Goal: Obtain resource: Download file/media

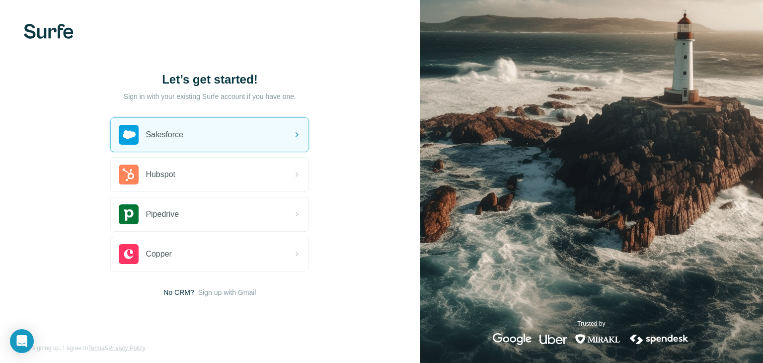
click at [165, 139] on span "Salesforce" at bounding box center [165, 135] width 38 height 12
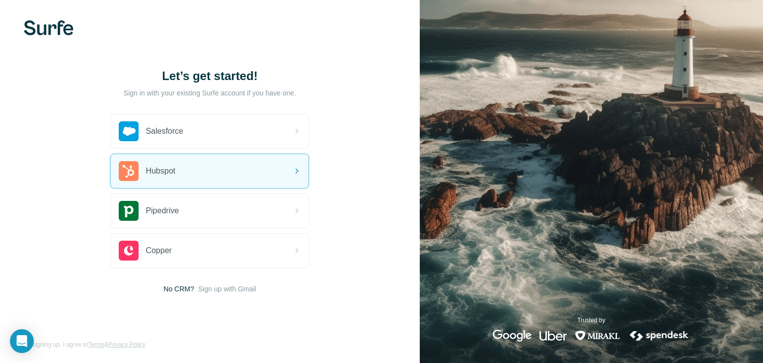
scroll to position [5, 0]
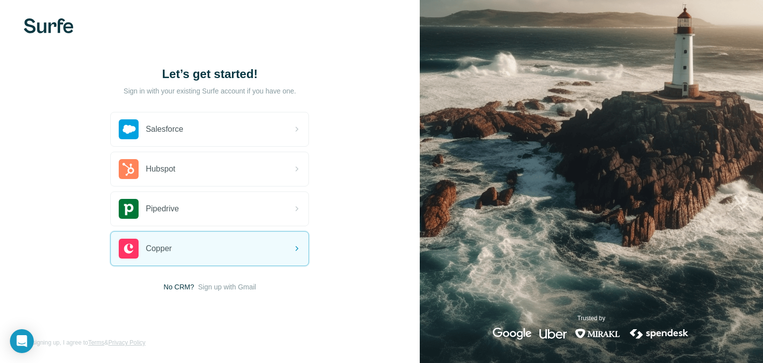
click at [229, 290] on span "Sign up with Gmail" at bounding box center [227, 287] width 58 height 10
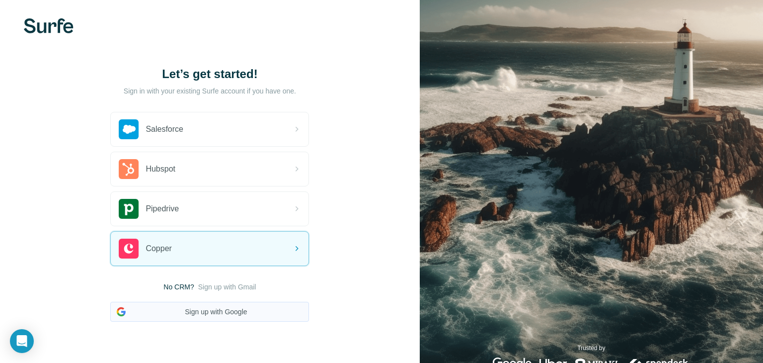
click at [218, 312] on button "Sign up with Google" at bounding box center [209, 312] width 199 height 20
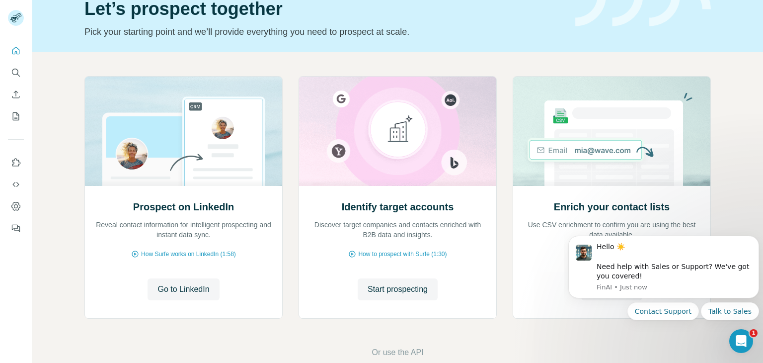
scroll to position [58, 0]
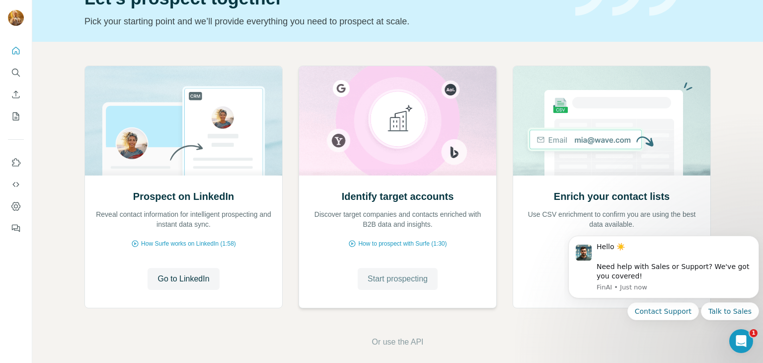
click at [423, 283] on span "Start prospecting" at bounding box center [398, 279] width 60 height 12
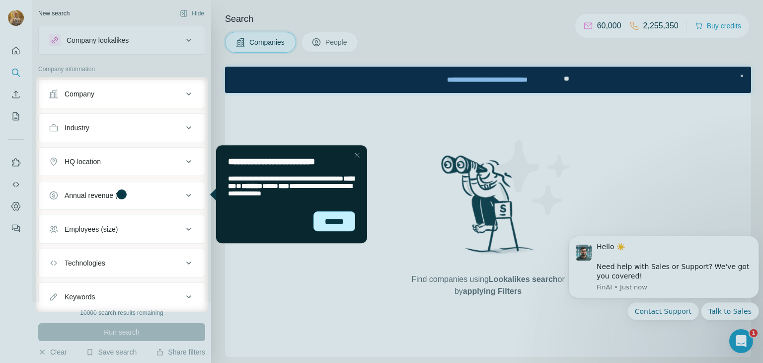
click at [325, 228] on div "******" at bounding box center [334, 221] width 42 height 20
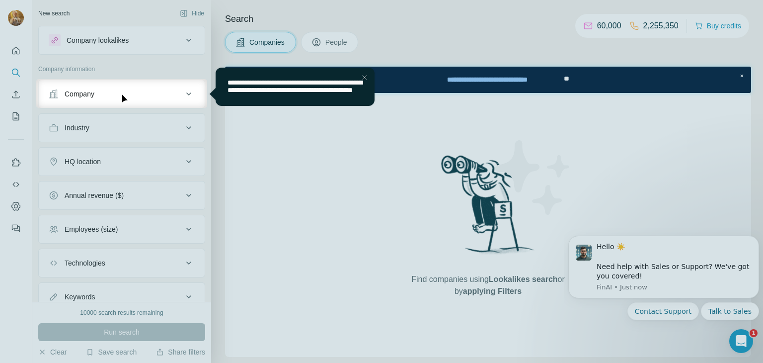
click at [358, 74] on div "**********" at bounding box center [295, 86] width 159 height 39
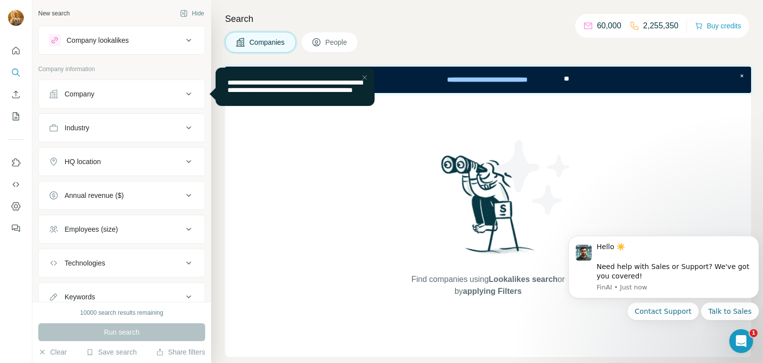
click at [184, 100] on button "Company" at bounding box center [122, 94] width 166 height 24
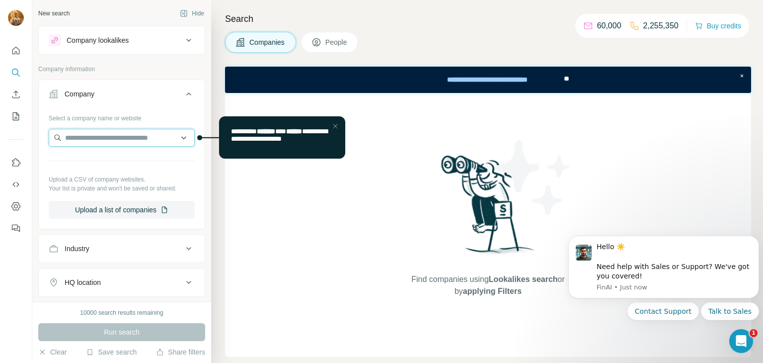
click at [143, 140] on input "text" at bounding box center [122, 138] width 146 height 18
drag, startPoint x: 233, startPoint y: 208, endPoint x: 225, endPoint y: 201, distance: 9.9
click at [233, 208] on div "Find companies using Lookalikes search or by applying Filters" at bounding box center [488, 225] width 526 height 264
click at [183, 142] on input "text" at bounding box center [122, 138] width 146 height 18
click at [141, 142] on input "text" at bounding box center [122, 138] width 146 height 18
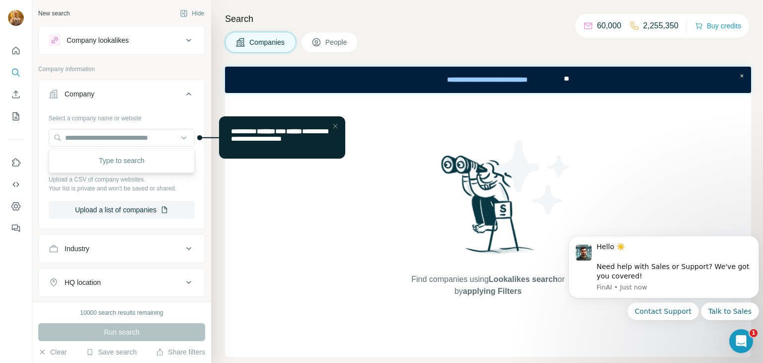
click at [188, 96] on icon at bounding box center [189, 94] width 12 height 12
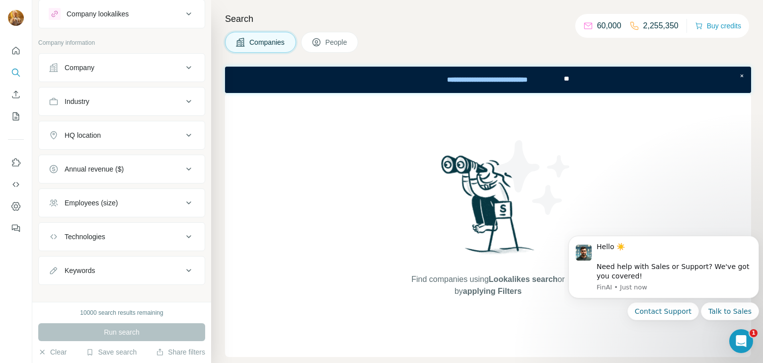
scroll to position [36, 0]
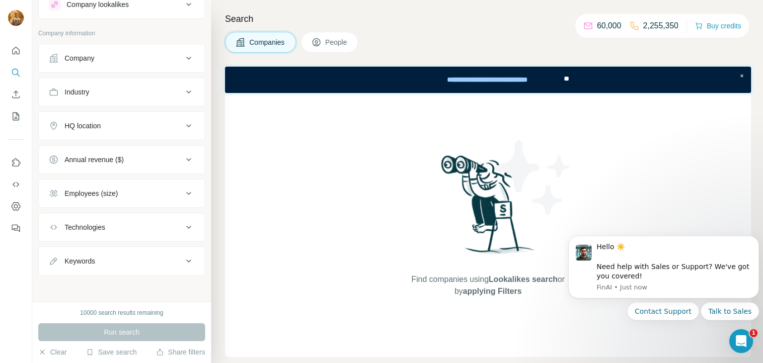
click at [190, 194] on icon at bounding box center [189, 193] width 12 height 12
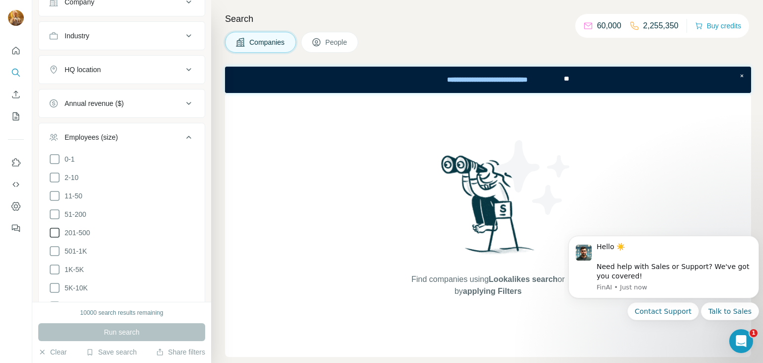
scroll to position [92, 0]
click at [54, 215] on icon at bounding box center [55, 214] width 12 height 12
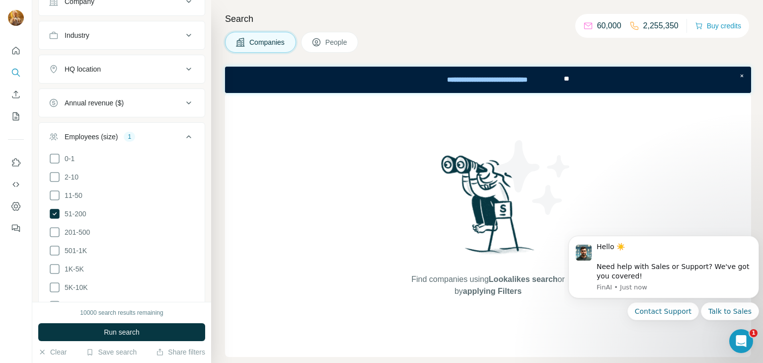
click at [121, 329] on span "Run search" at bounding box center [122, 332] width 36 height 10
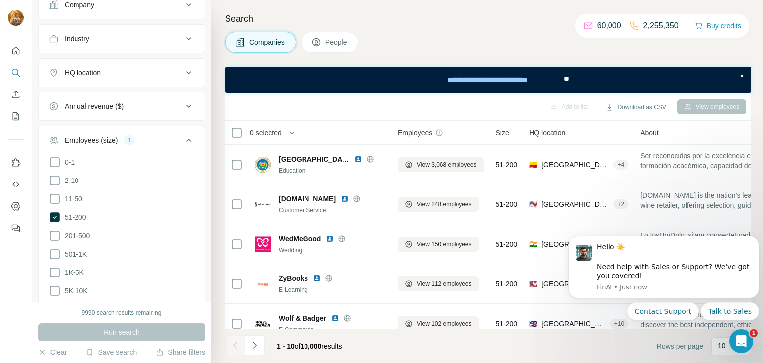
scroll to position [87, 0]
click at [187, 39] on icon at bounding box center [188, 40] width 5 height 3
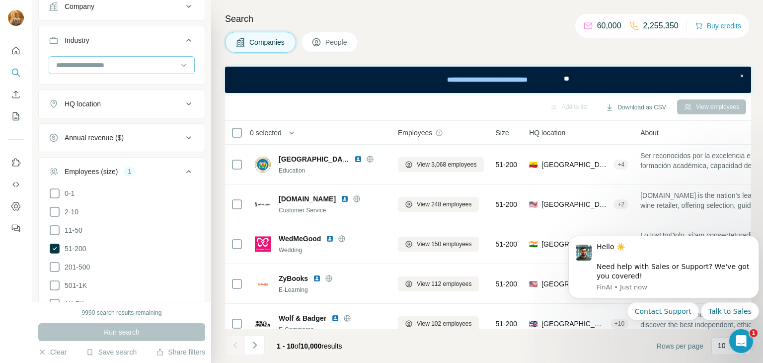
click at [150, 63] on input at bounding box center [116, 65] width 123 height 11
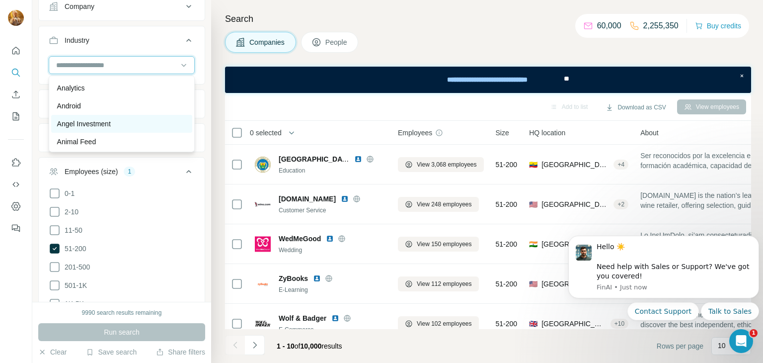
scroll to position [322, 0]
click at [129, 68] on input at bounding box center [116, 65] width 123 height 11
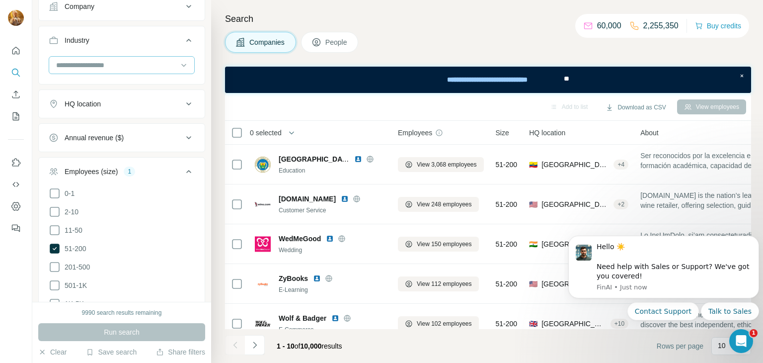
click at [127, 68] on input at bounding box center [116, 65] width 123 height 11
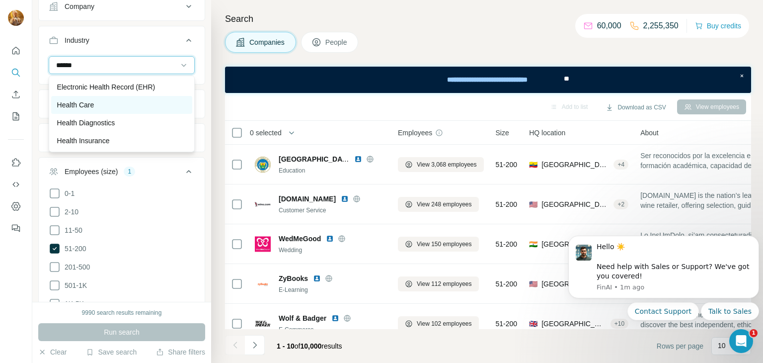
type input "******"
click at [97, 104] on div "Health Care" at bounding box center [121, 105] width 129 height 10
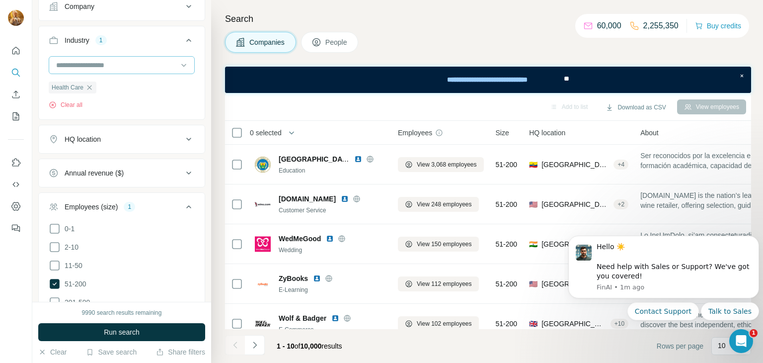
click at [131, 60] on input at bounding box center [116, 65] width 123 height 11
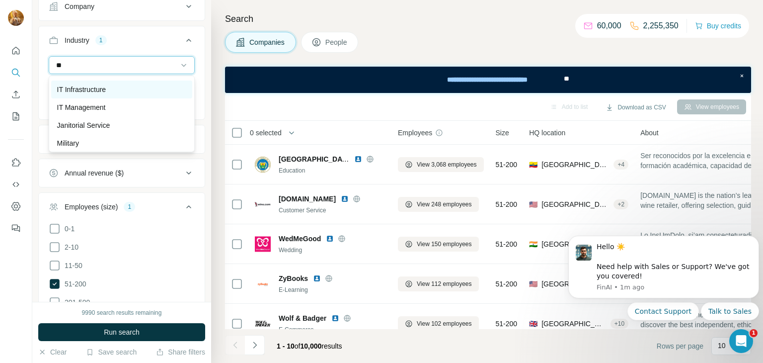
scroll to position [498, 0]
type input "**"
click at [99, 94] on p "IT Infrastructure" at bounding box center [81, 90] width 49 height 10
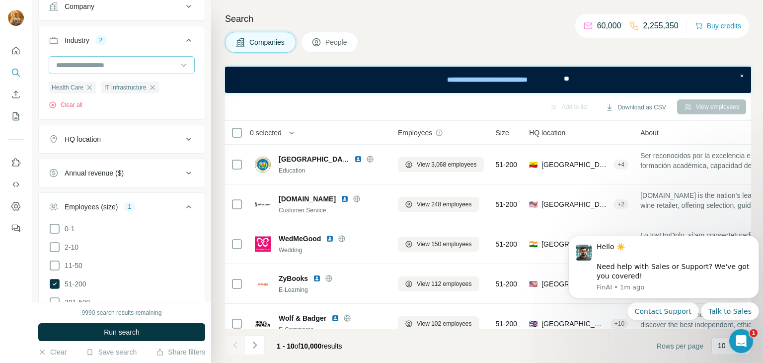
click at [134, 66] on input at bounding box center [116, 65] width 123 height 11
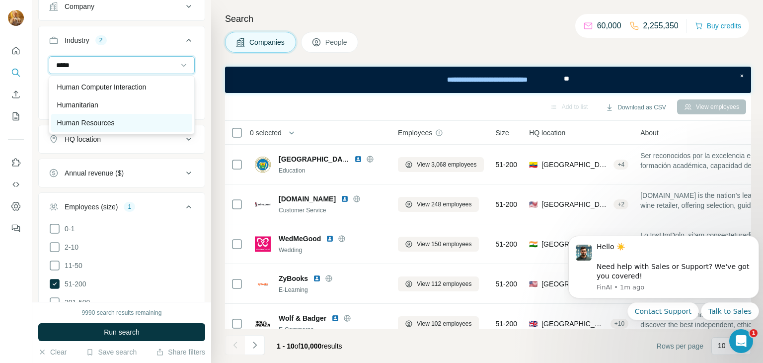
type input "*****"
click at [122, 118] on div "Human Resources" at bounding box center [121, 123] width 129 height 10
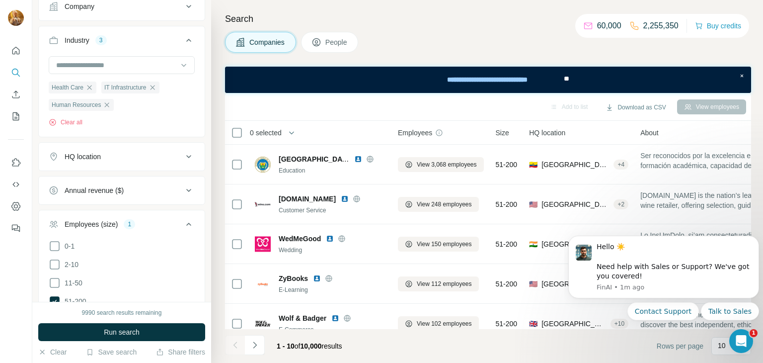
click at [192, 154] on icon at bounding box center [189, 157] width 12 height 12
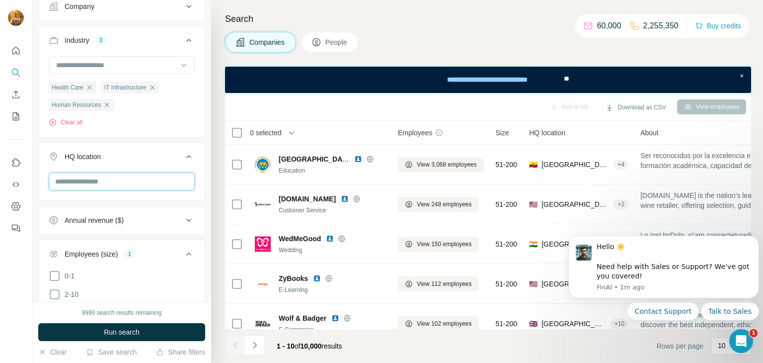
click at [97, 187] on input "text" at bounding box center [122, 181] width 146 height 18
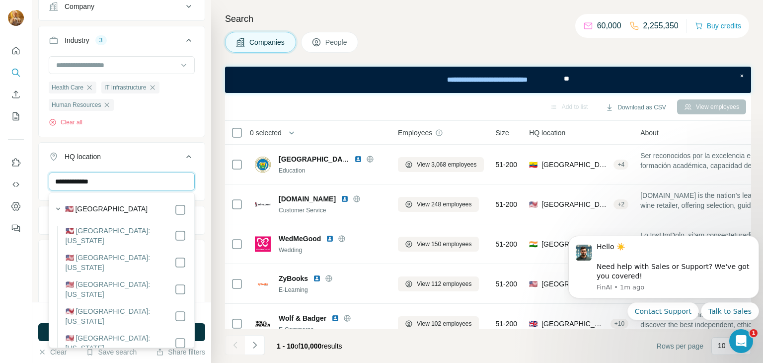
type input "**********"
click at [172, 167] on button "HQ location 1" at bounding box center [122, 159] width 166 height 28
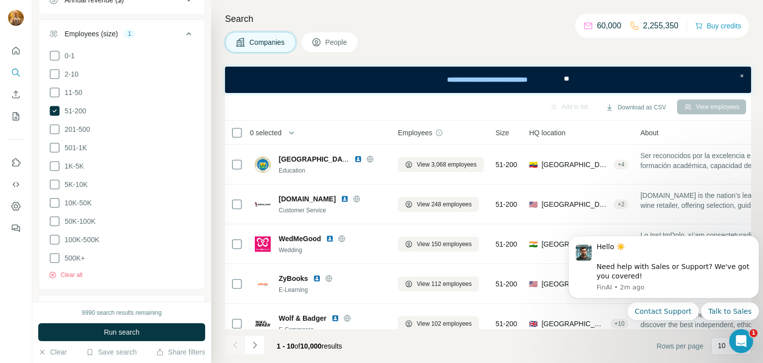
scroll to position [310, 0]
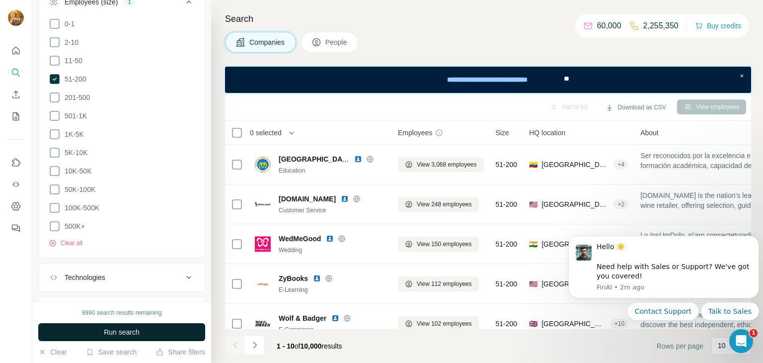
click at [134, 330] on span "Run search" at bounding box center [122, 332] width 36 height 10
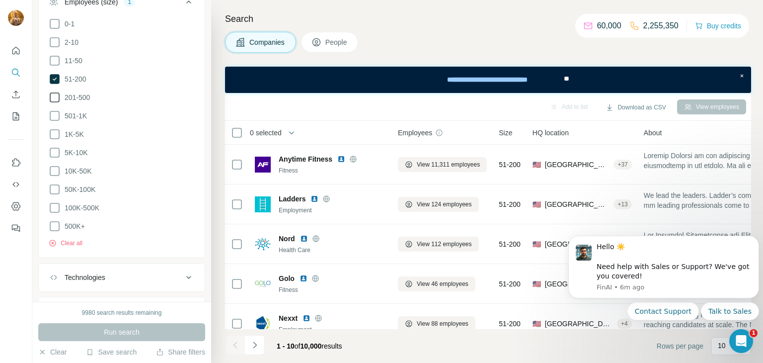
click at [52, 95] on icon at bounding box center [55, 97] width 12 height 12
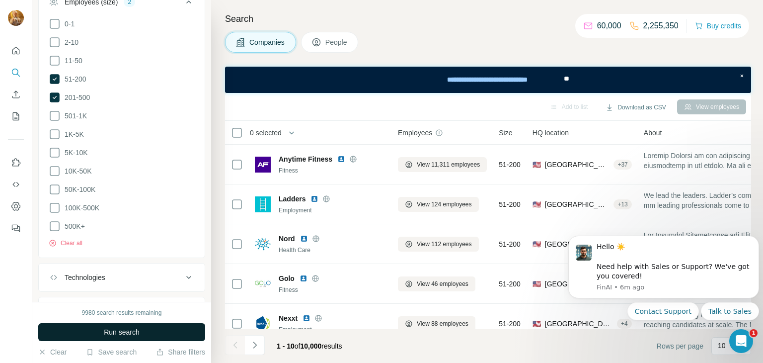
click at [108, 332] on span "Run search" at bounding box center [122, 332] width 36 height 10
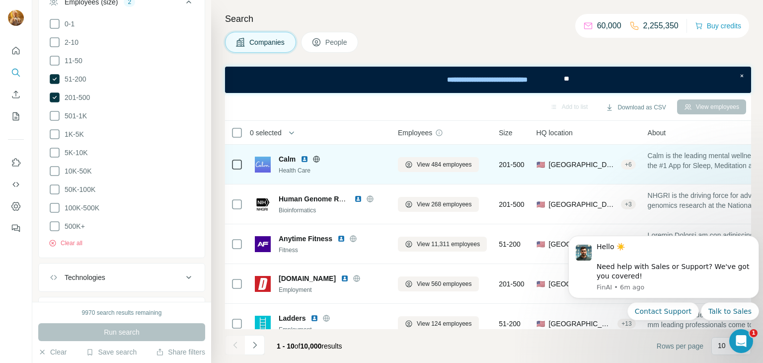
click at [304, 160] on img at bounding box center [305, 159] width 8 height 8
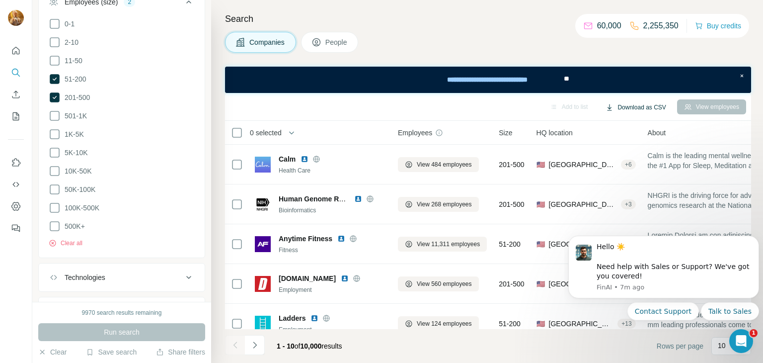
click at [639, 108] on button "Download as CSV" at bounding box center [636, 107] width 74 height 15
click at [426, 118] on div "Add to list Download as CSV View employees" at bounding box center [488, 107] width 526 height 28
click at [645, 109] on button "Download as CSV" at bounding box center [636, 107] width 74 height 15
click at [632, 131] on div "Only current page (10)" at bounding box center [642, 128] width 93 height 18
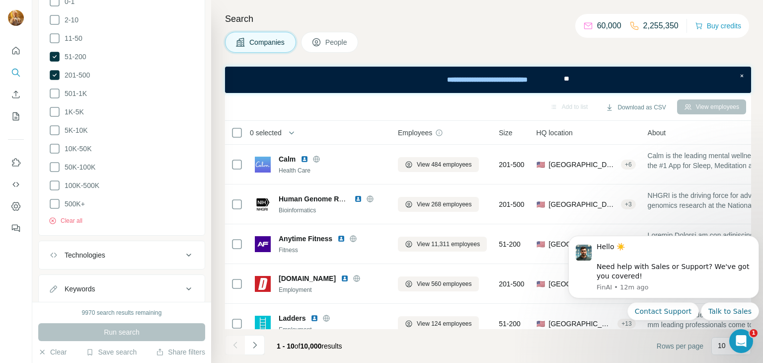
scroll to position [359, 0]
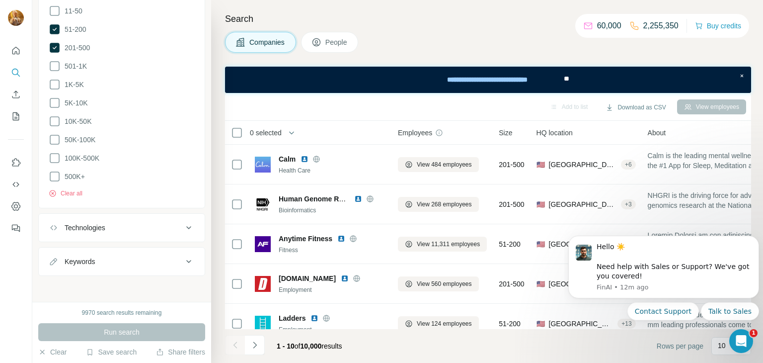
drag, startPoint x: 190, startPoint y: 224, endPoint x: 188, endPoint y: 218, distance: 6.1
click at [190, 225] on icon at bounding box center [189, 228] width 12 height 12
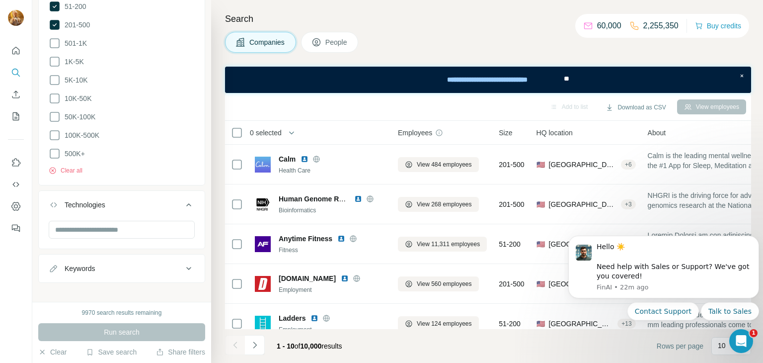
scroll to position [389, 0]
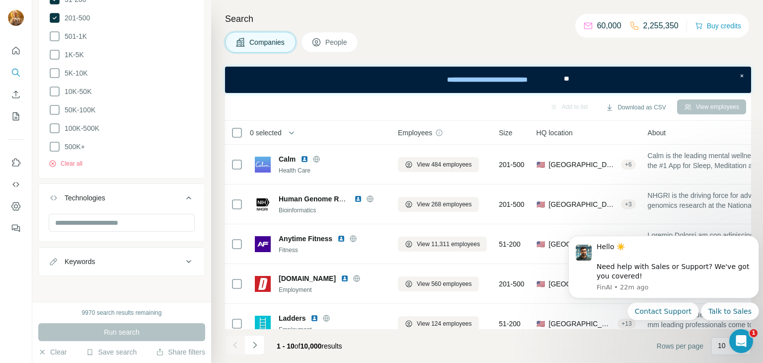
click at [186, 262] on icon at bounding box center [189, 261] width 12 height 12
click at [142, 285] on input "text" at bounding box center [112, 286] width 126 height 18
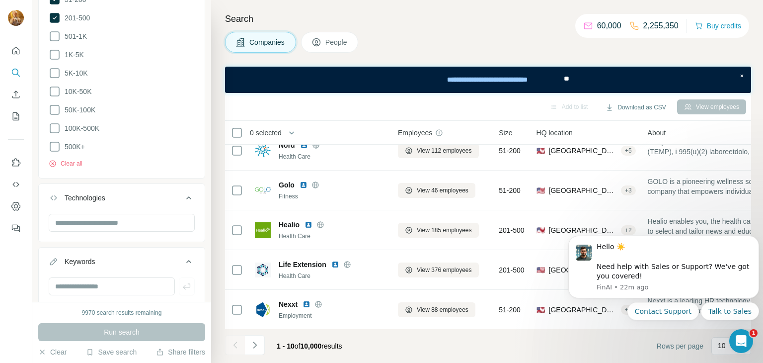
click at [259, 343] on button "Navigate to next page" at bounding box center [255, 345] width 20 height 20
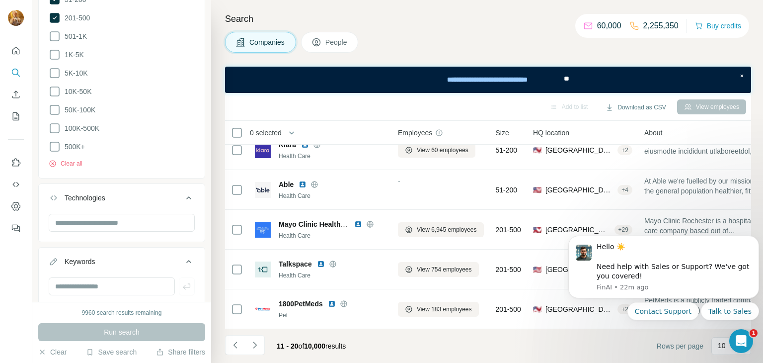
scroll to position [0, 0]
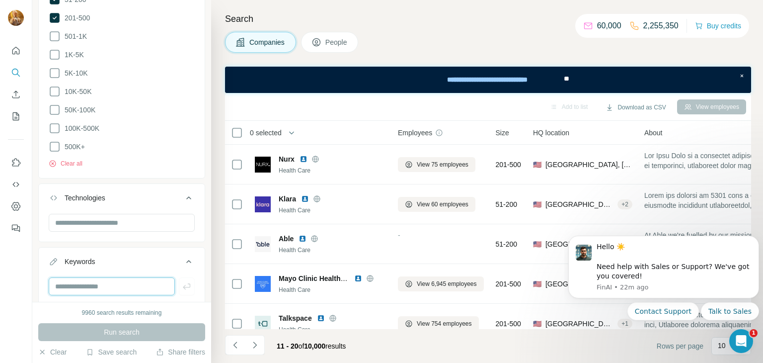
click at [98, 286] on input "text" at bounding box center [112, 286] width 126 height 18
click at [91, 286] on input "**********" at bounding box center [112, 286] width 126 height 18
type input "**********"
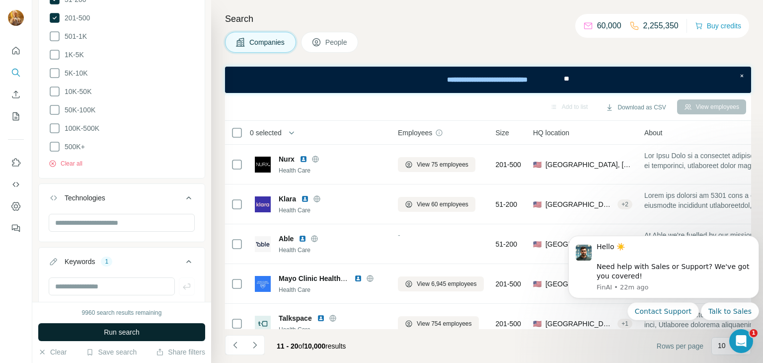
click at [129, 332] on span "Run search" at bounding box center [122, 332] width 36 height 10
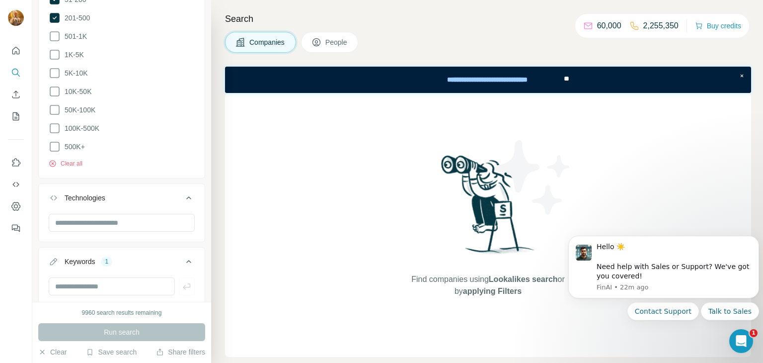
click at [90, 256] on div "Keywords" at bounding box center [80, 261] width 30 height 10
click at [112, 260] on div "1" at bounding box center [106, 261] width 11 height 9
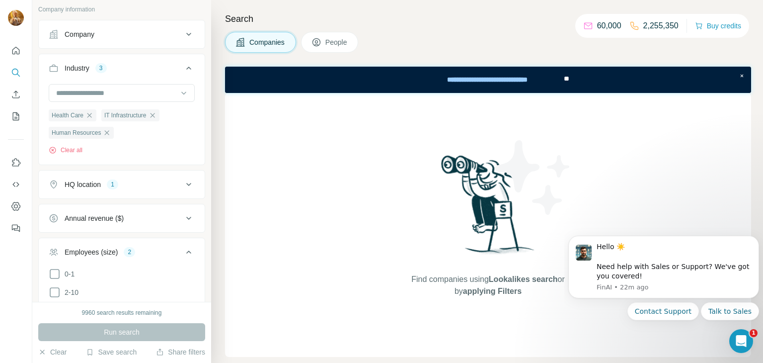
scroll to position [53, 0]
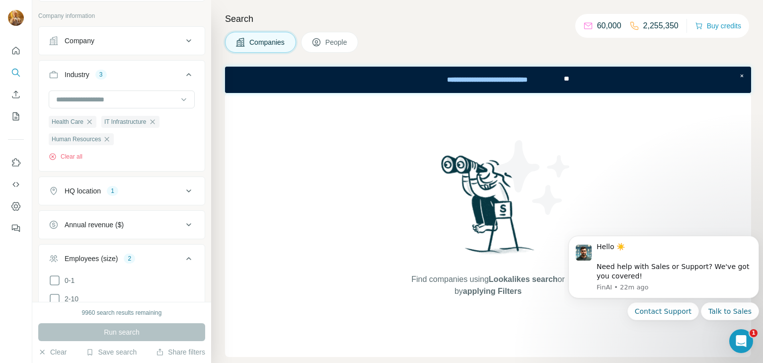
click at [187, 229] on icon at bounding box center [189, 225] width 12 height 12
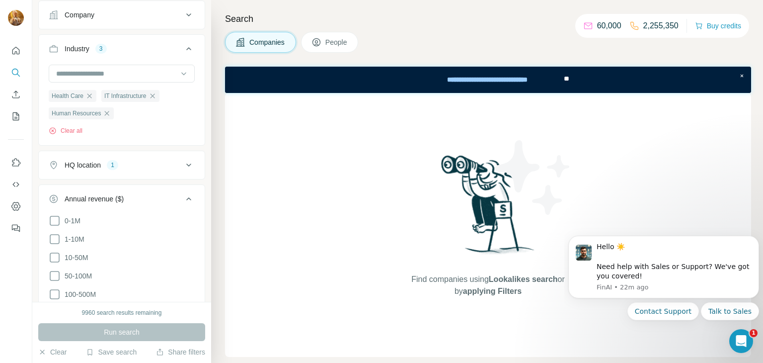
scroll to position [101, 0]
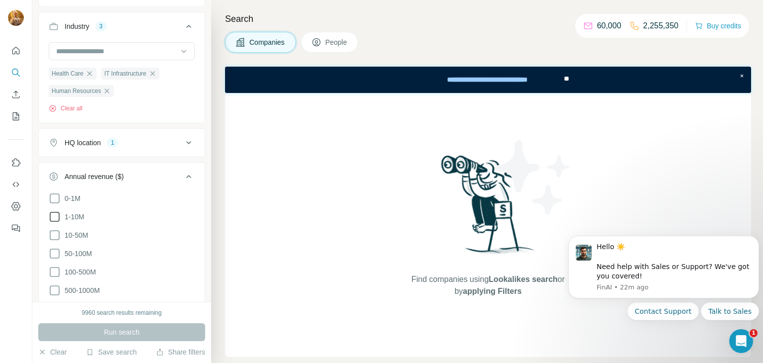
click at [54, 218] on icon at bounding box center [55, 217] width 12 height 12
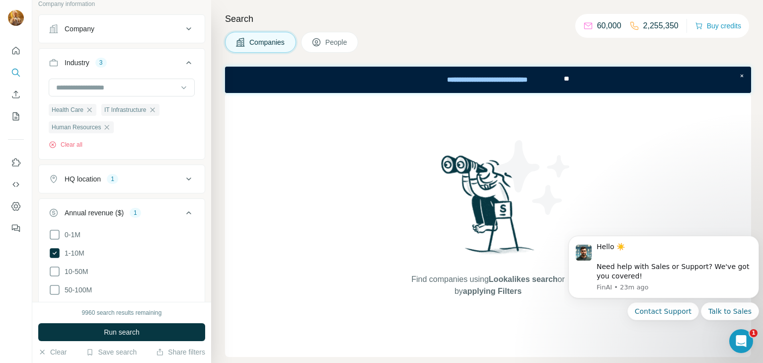
scroll to position [39, 0]
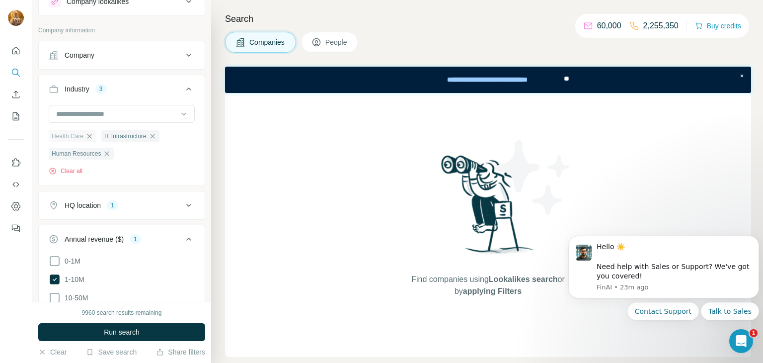
click at [91, 138] on icon "button" at bounding box center [89, 136] width 8 height 8
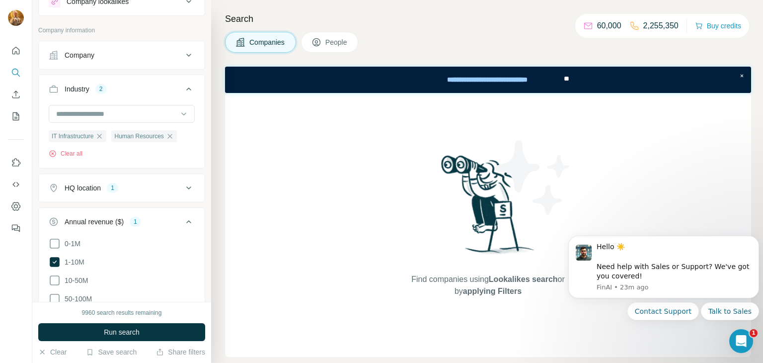
click at [137, 327] on span "Run search" at bounding box center [122, 332] width 36 height 10
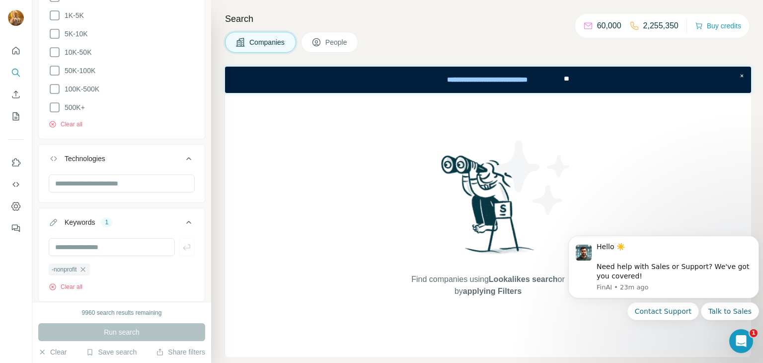
scroll to position [586, 0]
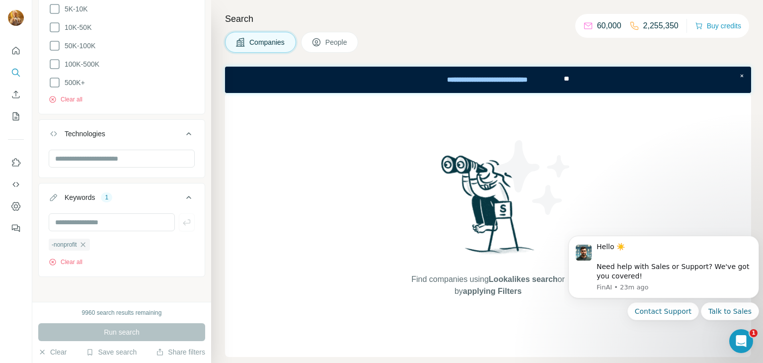
click at [86, 241] on icon "button" at bounding box center [83, 245] width 8 height 8
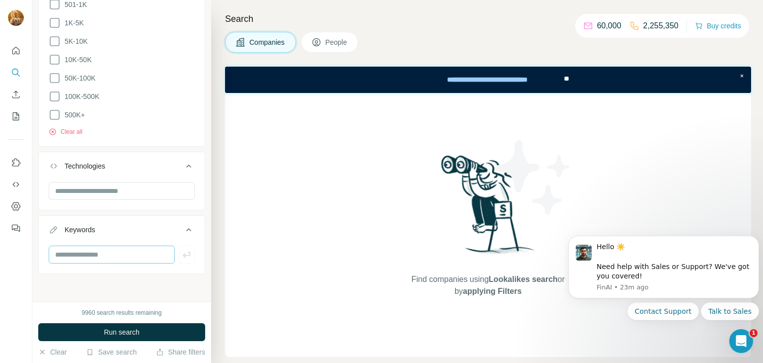
scroll to position [550, 0]
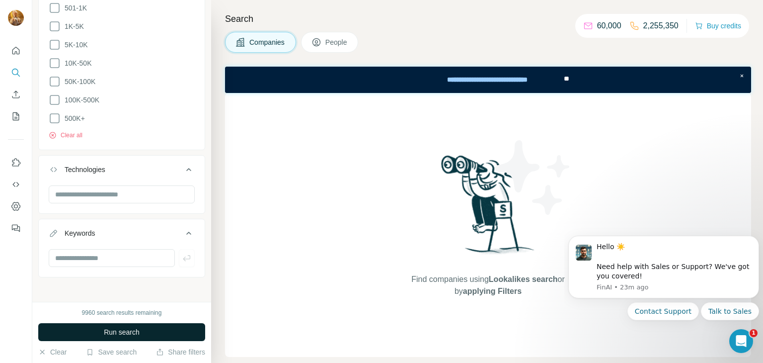
click at [121, 328] on span "Run search" at bounding box center [122, 332] width 36 height 10
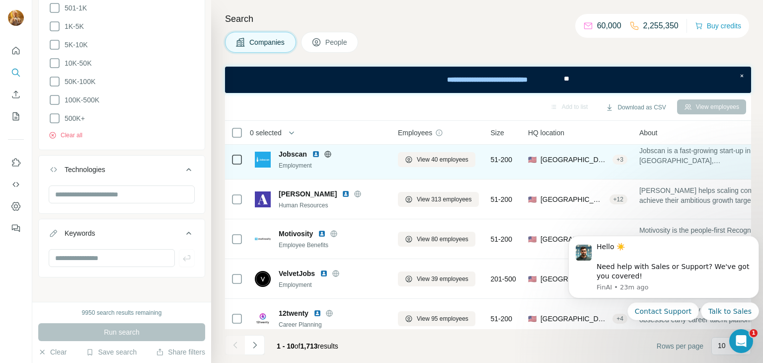
scroll to position [213, 0]
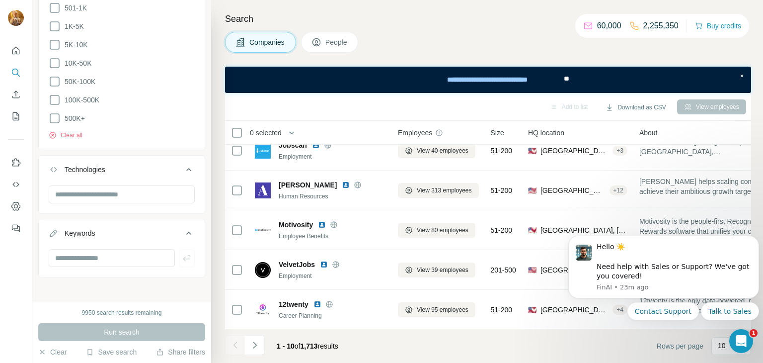
click at [721, 349] on body "Hello ☀️ ​ Need help with Sales or Support? We've got you covered! [GEOGRAPHIC_…" at bounding box center [664, 291] width 191 height 126
click at [684, 344] on body "Hello ☀️ ​ Need help with Sales or Support? We've got you covered! [GEOGRAPHIC_…" at bounding box center [664, 291] width 191 height 126
click at [717, 342] on body "Hello ☀️ ​ Need help with Sales or Support? We've got you covered! [GEOGRAPHIC_…" at bounding box center [664, 291] width 191 height 126
click at [717, 343] on body "Hello ☀️ ​ Need help with Sales or Support? We've got you covered! [GEOGRAPHIC_…" at bounding box center [664, 291] width 191 height 126
drag, startPoint x: 722, startPoint y: 353, endPoint x: 739, endPoint y: 353, distance: 16.9
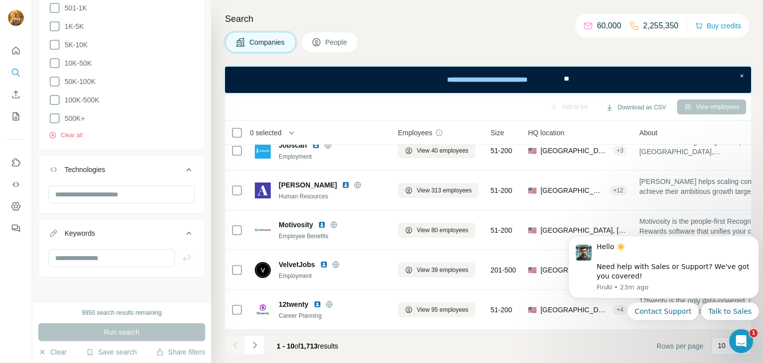
click at [739, 353] on body "Hello ☀️ ​ Need help with Sales or Support? We've got you covered! [GEOGRAPHIC_…" at bounding box center [664, 291] width 191 height 126
click at [744, 349] on div "Open Intercom Messenger" at bounding box center [740, 339] width 33 height 33
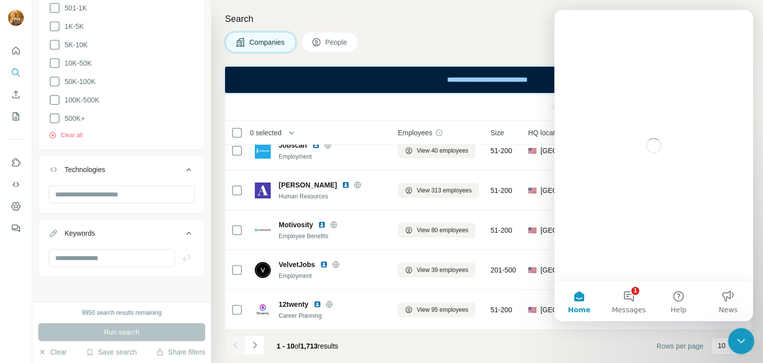
scroll to position [0, 0]
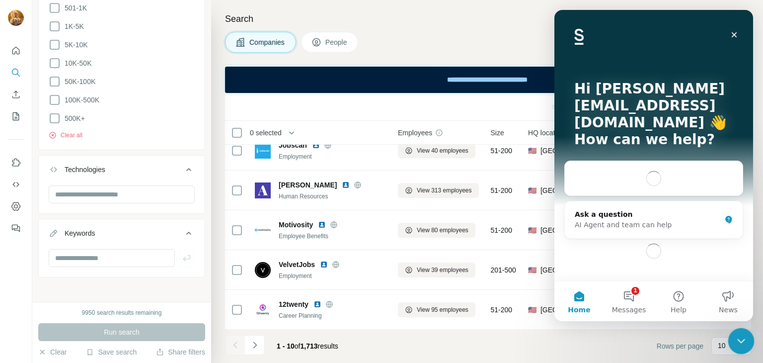
click at [746, 348] on div "Close Intercom Messenger" at bounding box center [740, 340] width 24 height 24
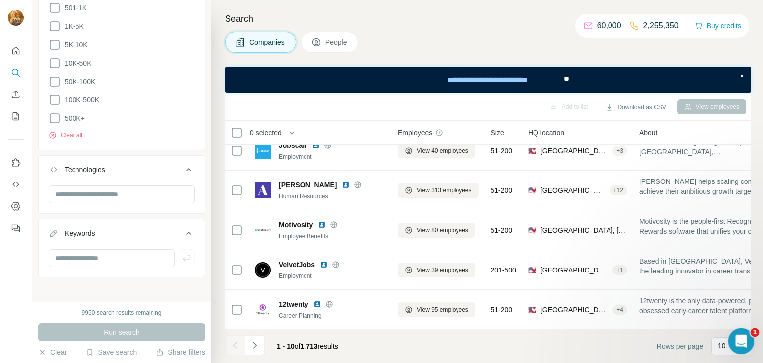
click at [746, 345] on div "Open Intercom Messenger" at bounding box center [740, 339] width 33 height 33
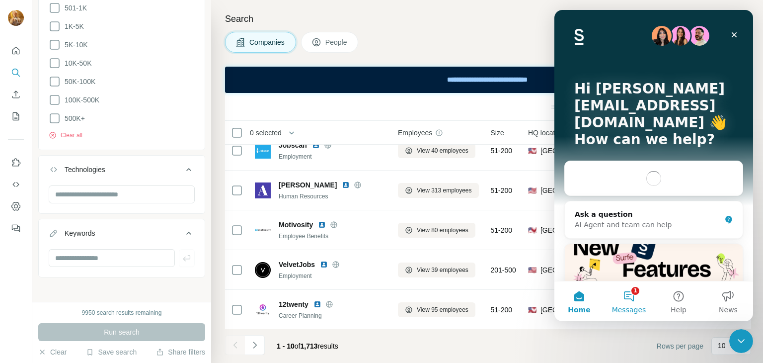
click at [641, 306] on span "Messages" at bounding box center [629, 309] width 34 height 7
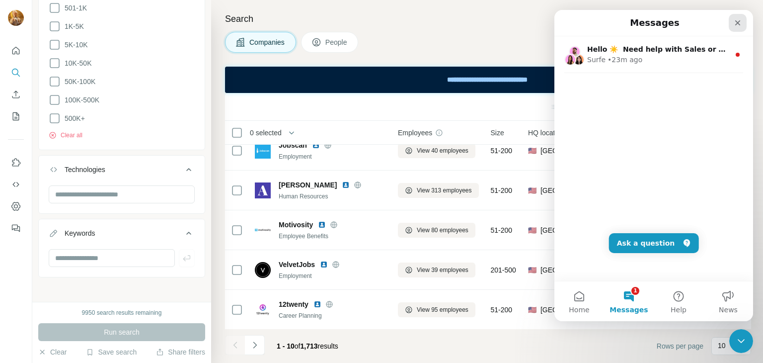
click at [739, 23] on icon "Close" at bounding box center [738, 22] width 5 height 5
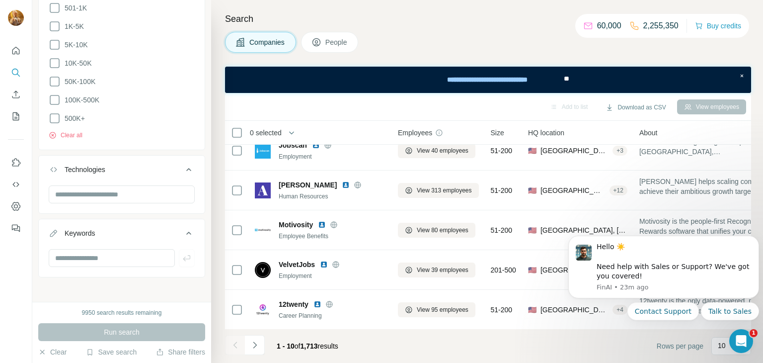
click at [718, 343] on body "Hello ☀️ ​ Need help with Sales or Support? We've got you covered! [GEOGRAPHIC_…" at bounding box center [664, 291] width 191 height 126
click at [717, 348] on body "Hello ☀️ ​ Need help with Sales or Support? We've got you covered! [GEOGRAPHIC_…" at bounding box center [664, 291] width 191 height 126
click at [716, 348] on body "Hello ☀️ ​ Need help with Sales or Support? We've got you covered! [GEOGRAPHIC_…" at bounding box center [664, 291] width 191 height 126
click at [714, 347] on body "Hello ☀️ ​ Need help with Sales or Support? We've got you covered! [GEOGRAPHIC_…" at bounding box center [664, 291] width 191 height 126
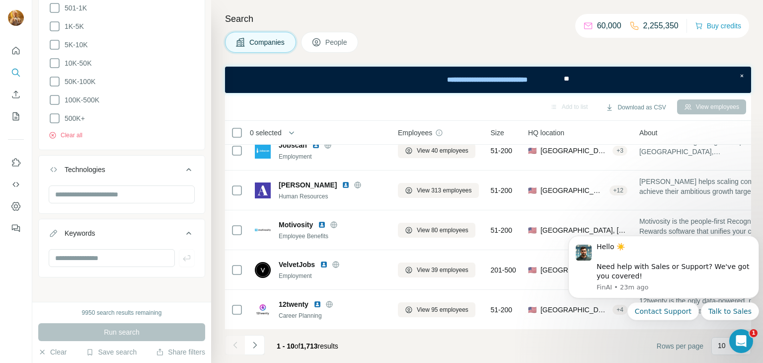
click at [692, 345] on body "Hello ☀️ ​ Need help with Sales or Support? We've got you covered! [GEOGRAPHIC_…" at bounding box center [664, 291] width 191 height 126
drag, startPoint x: 527, startPoint y: 340, endPoint x: 566, endPoint y: 331, distance: 39.9
click at [528, 341] on footer "1 - 10 of 1,713 results Rows per page 10" at bounding box center [488, 346] width 526 height 34
click at [735, 338] on icon "Open Intercom Messenger" at bounding box center [740, 340] width 16 height 16
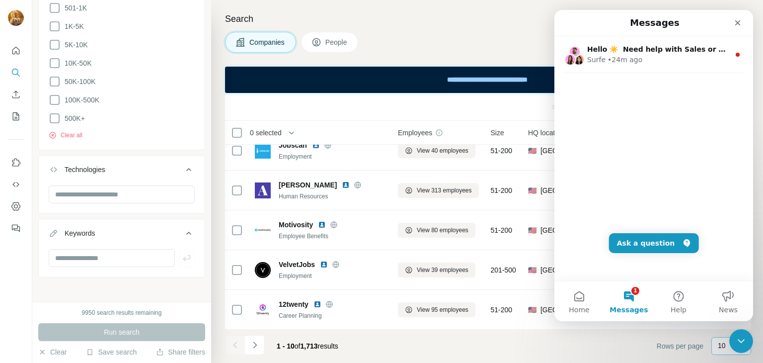
click at [722, 346] on p "10" at bounding box center [722, 345] width 8 height 10
click at [746, 346] on input at bounding box center [761, 345] width 30 height 11
click at [722, 346] on p "10" at bounding box center [722, 345] width 8 height 10
click at [722, 346] on input at bounding box center [733, 345] width 30 height 11
click at [722, 346] on p "10" at bounding box center [722, 345] width 8 height 10
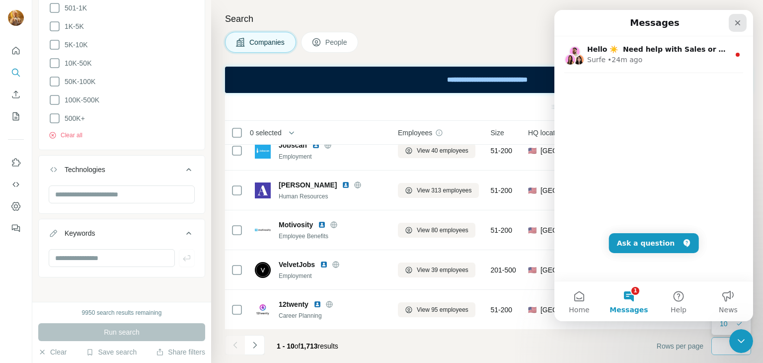
click at [733, 24] on div "Close" at bounding box center [738, 23] width 18 height 18
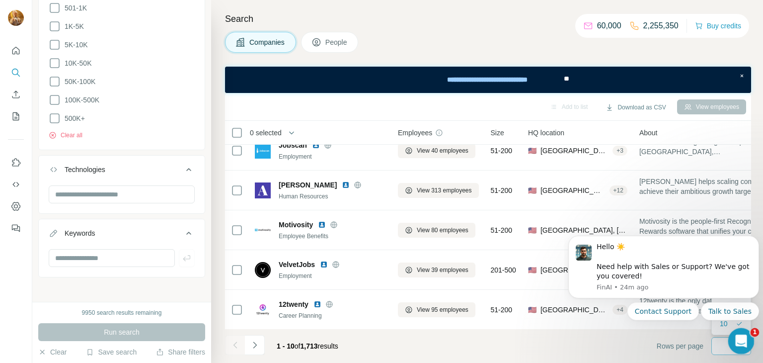
click at [743, 343] on icon "Open Intercom Messenger" at bounding box center [740, 340] width 16 height 16
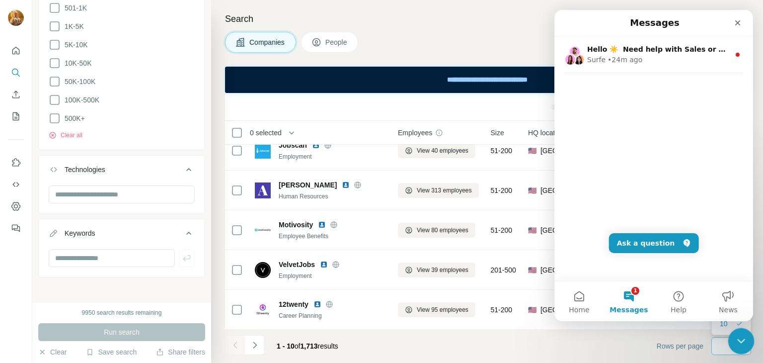
click at [738, 338] on icon "Close Intercom Messenger" at bounding box center [740, 340] width 12 height 12
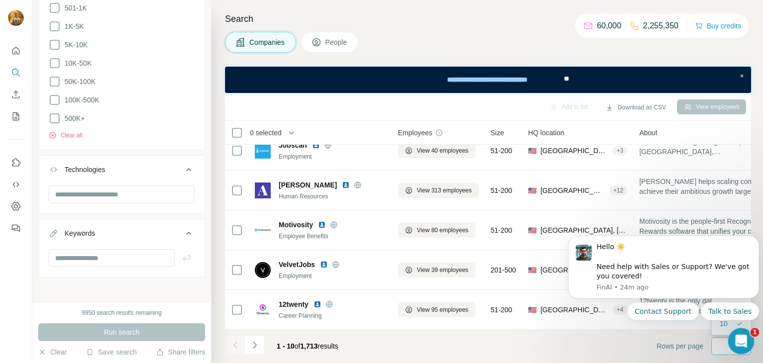
click at [747, 346] on div "Open Intercom Messenger" at bounding box center [740, 339] width 33 height 33
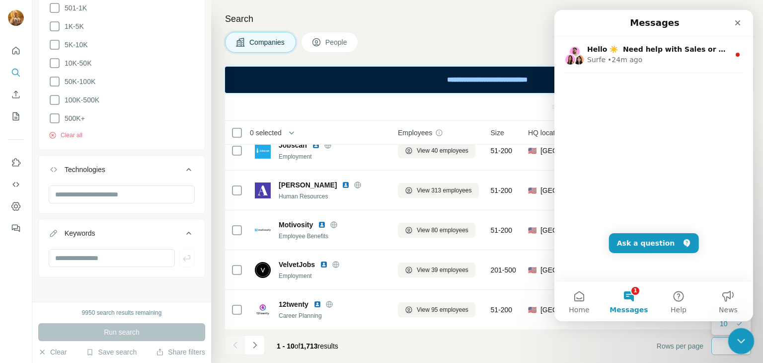
click at [745, 344] on icon "Close Intercom Messenger" at bounding box center [740, 340] width 12 height 12
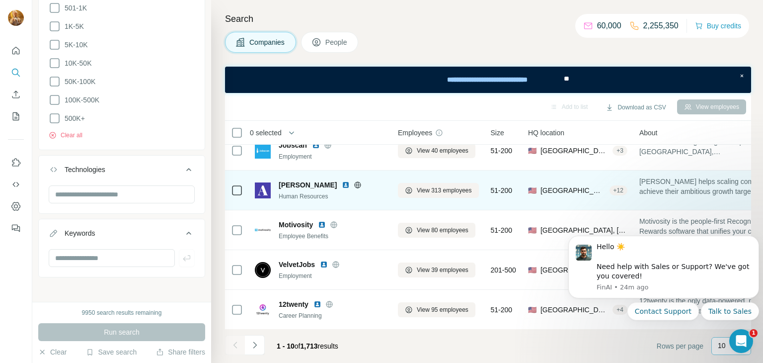
click at [714, 196] on div "[PERSON_NAME] helps scaling companies achieve their ambitious growth targets. W…" at bounding box center [713, 189] width 147 height 27
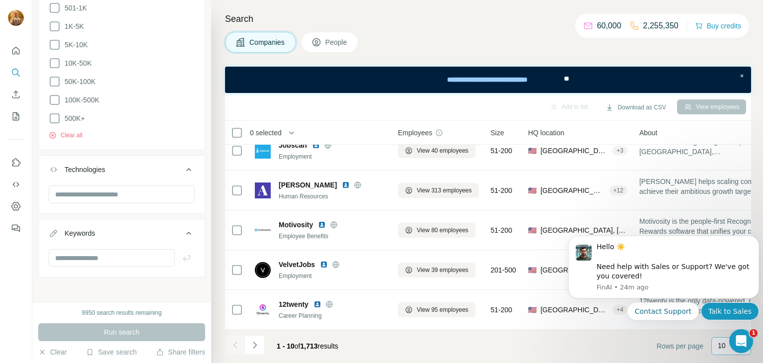
click at [719, 316] on button "Talk to Sales" at bounding box center [730, 311] width 58 height 18
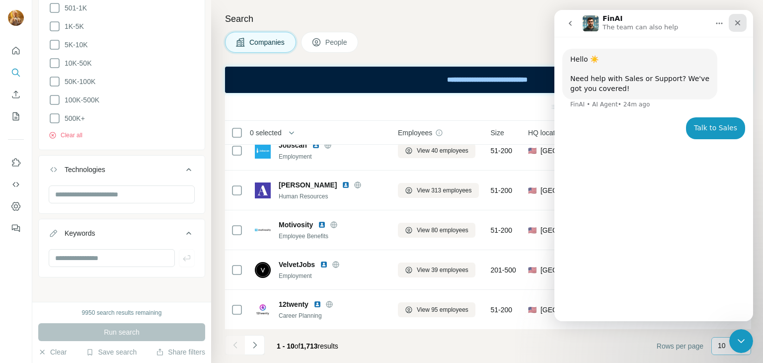
click at [739, 23] on icon "Close" at bounding box center [738, 22] width 5 height 5
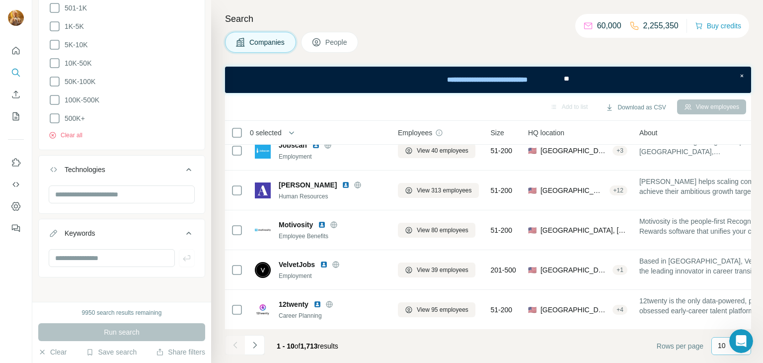
click at [721, 341] on p "10" at bounding box center [722, 345] width 8 height 10
click at [730, 269] on div "60" at bounding box center [731, 270] width 23 height 10
click at [631, 108] on button "Download as CSV" at bounding box center [636, 107] width 74 height 15
click at [625, 123] on div "Only current page (60)" at bounding box center [642, 128] width 93 height 18
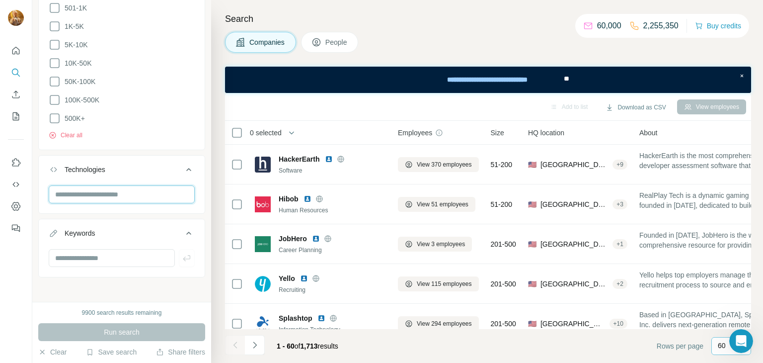
click at [114, 188] on input "text" at bounding box center [122, 194] width 146 height 18
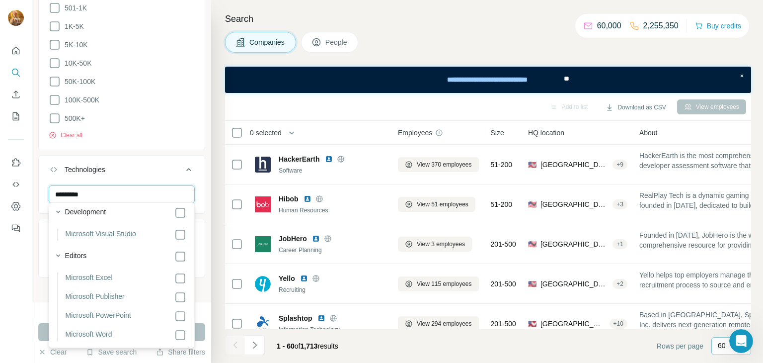
scroll to position [461, 0]
type input "*********"
click at [186, 280] on icon at bounding box center [180, 278] width 12 height 12
click at [103, 186] on input "*********" at bounding box center [122, 194] width 146 height 18
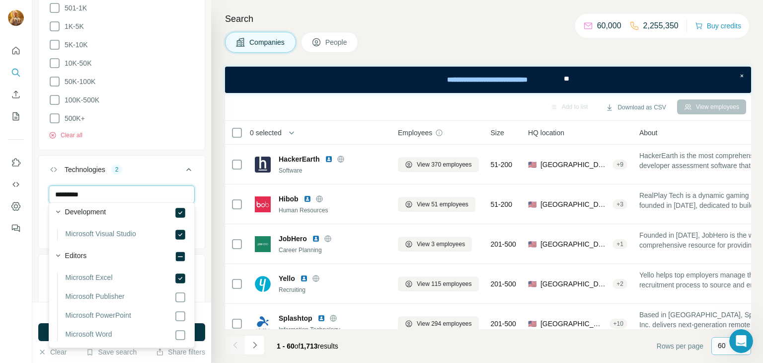
click at [69, 192] on input "*********" at bounding box center [122, 194] width 146 height 18
click at [106, 191] on input "*********" at bounding box center [122, 194] width 146 height 18
click at [42, 330] on button "Run search" at bounding box center [121, 332] width 167 height 18
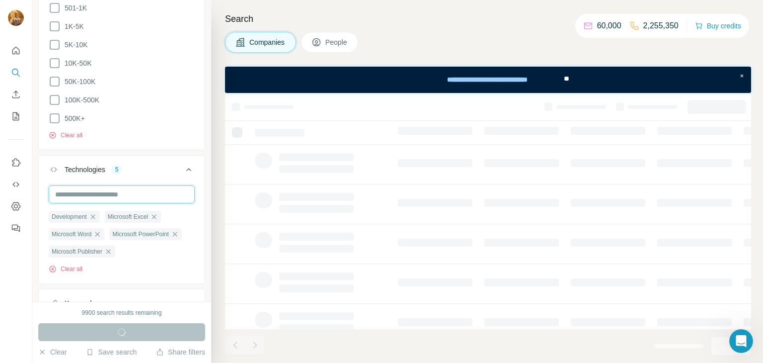
click at [118, 190] on input "text" at bounding box center [122, 194] width 146 height 18
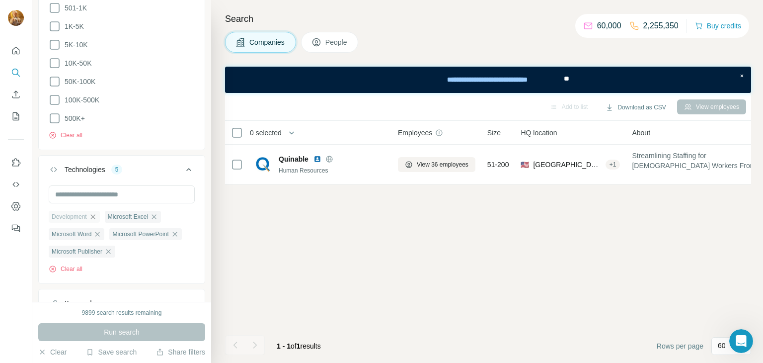
click at [97, 214] on icon "button" at bounding box center [93, 217] width 8 height 8
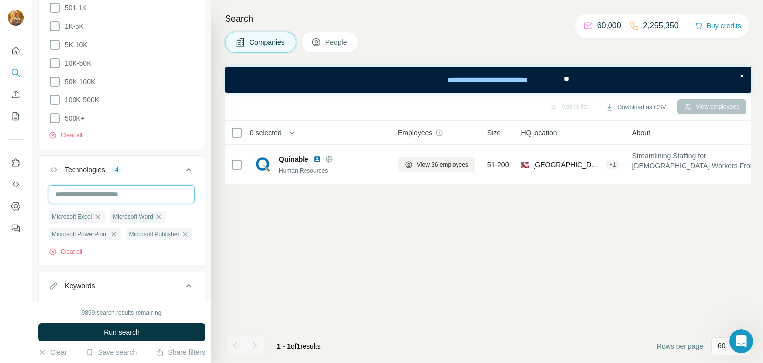
click at [124, 192] on input "text" at bounding box center [122, 194] width 146 height 18
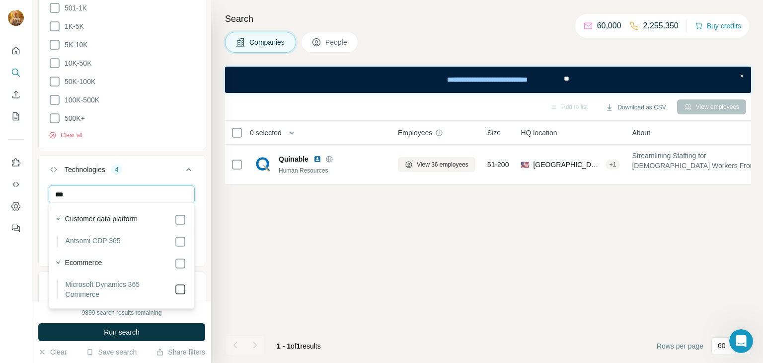
type input "***"
click at [124, 337] on span "Run search" at bounding box center [122, 332] width 36 height 10
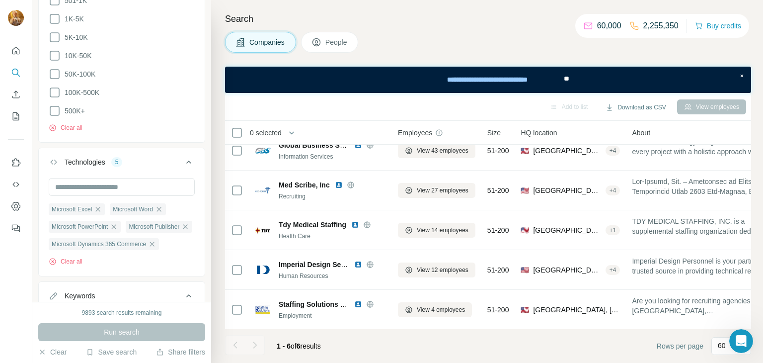
scroll to position [561, 0]
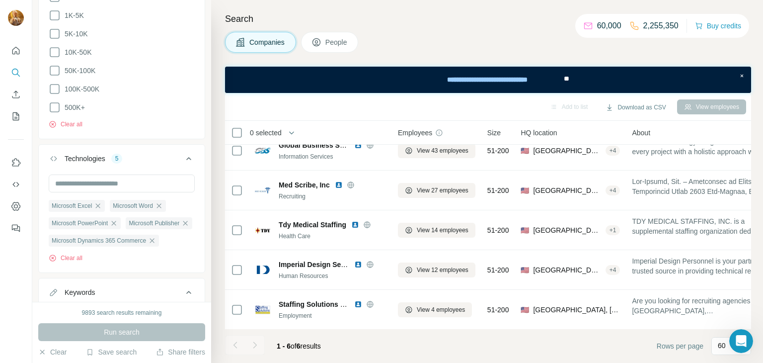
click at [104, 149] on button "Technologies 5" at bounding box center [122, 161] width 166 height 28
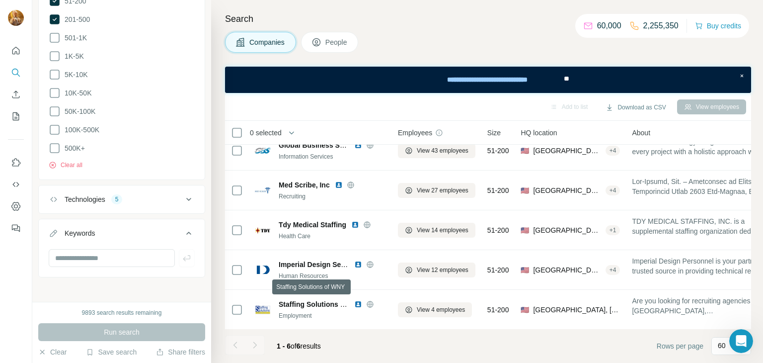
click at [761, 241] on div "Search Companies People Add to list Download as CSV View employees 0 selected C…" at bounding box center [487, 181] width 552 height 363
click at [763, 65] on div "Search Companies People Add to list Download as CSV View employees 0 selected C…" at bounding box center [487, 181] width 552 height 363
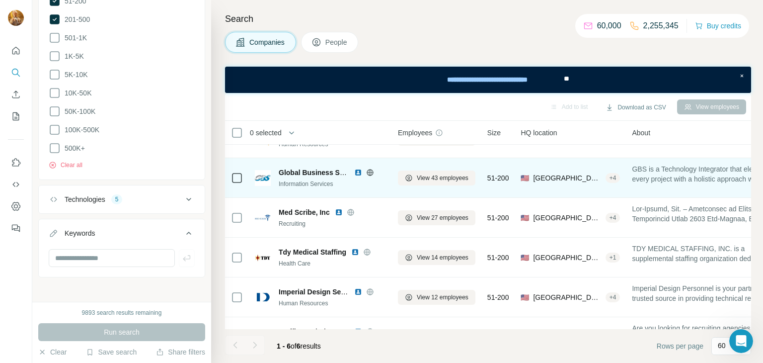
scroll to position [0, 0]
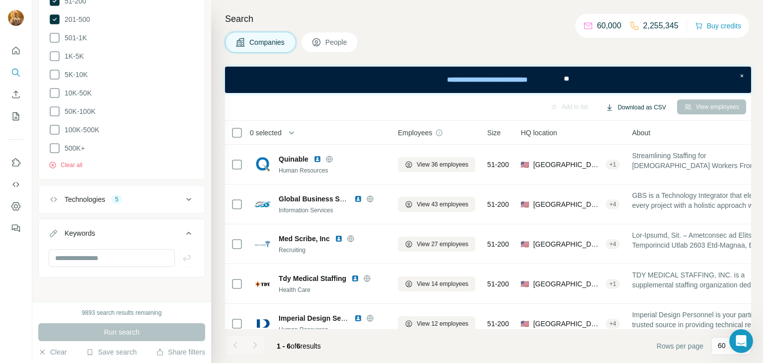
click at [647, 101] on button "Download as CSV" at bounding box center [636, 107] width 74 height 15
click at [649, 123] on div "Only current page (6)" at bounding box center [640, 128] width 89 height 18
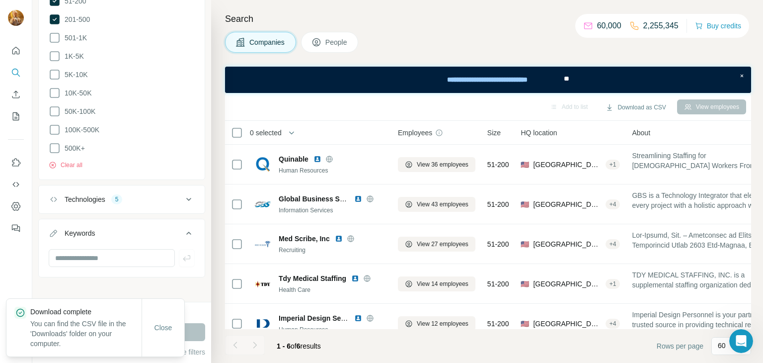
click at [186, 196] on icon at bounding box center [189, 199] width 12 height 12
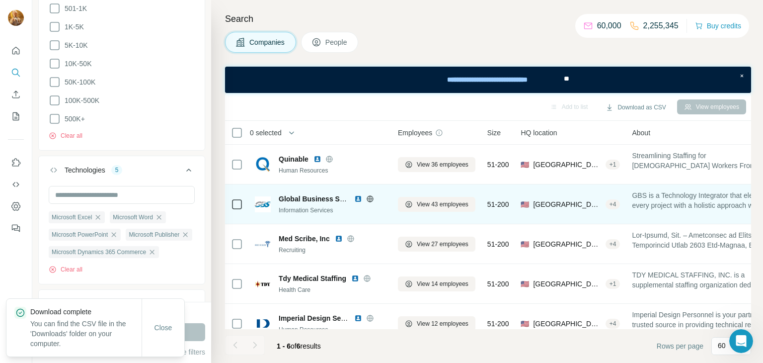
scroll to position [541, 0]
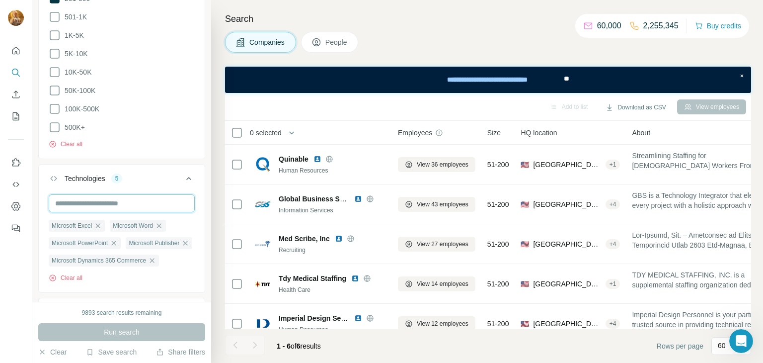
click at [108, 199] on input "text" at bounding box center [122, 203] width 146 height 18
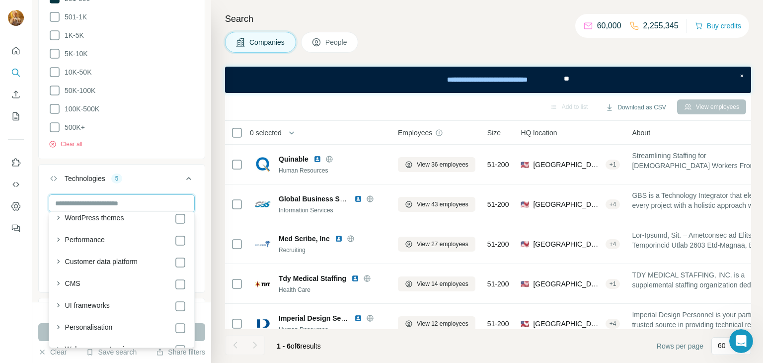
scroll to position [151, 0]
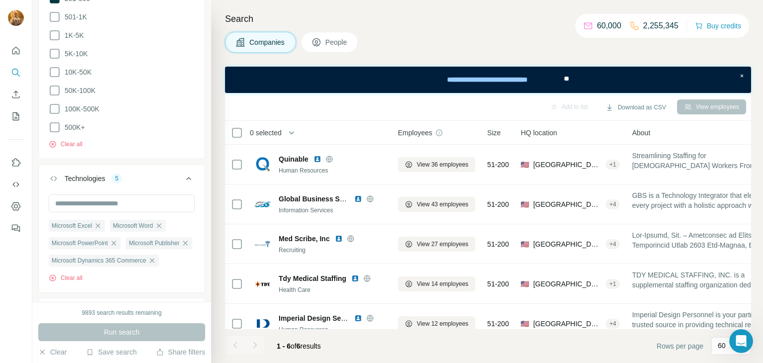
drag, startPoint x: 24, startPoint y: 300, endPoint x: 36, endPoint y: 287, distance: 17.9
click at [24, 299] on div at bounding box center [16, 181] width 32 height 363
click at [147, 201] on input "text" at bounding box center [122, 203] width 146 height 18
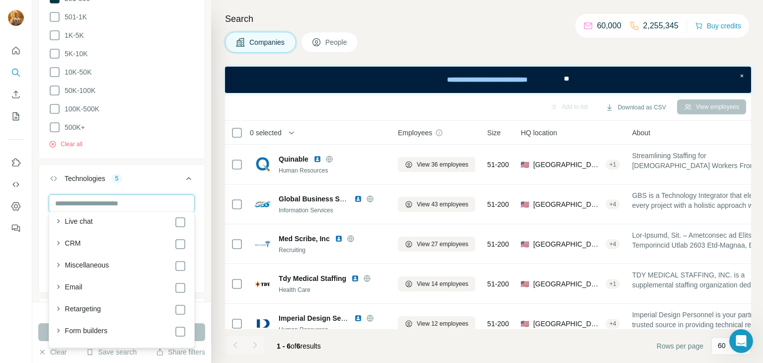
scroll to position [670, 0]
